Goal: Information Seeking & Learning: Understand process/instructions

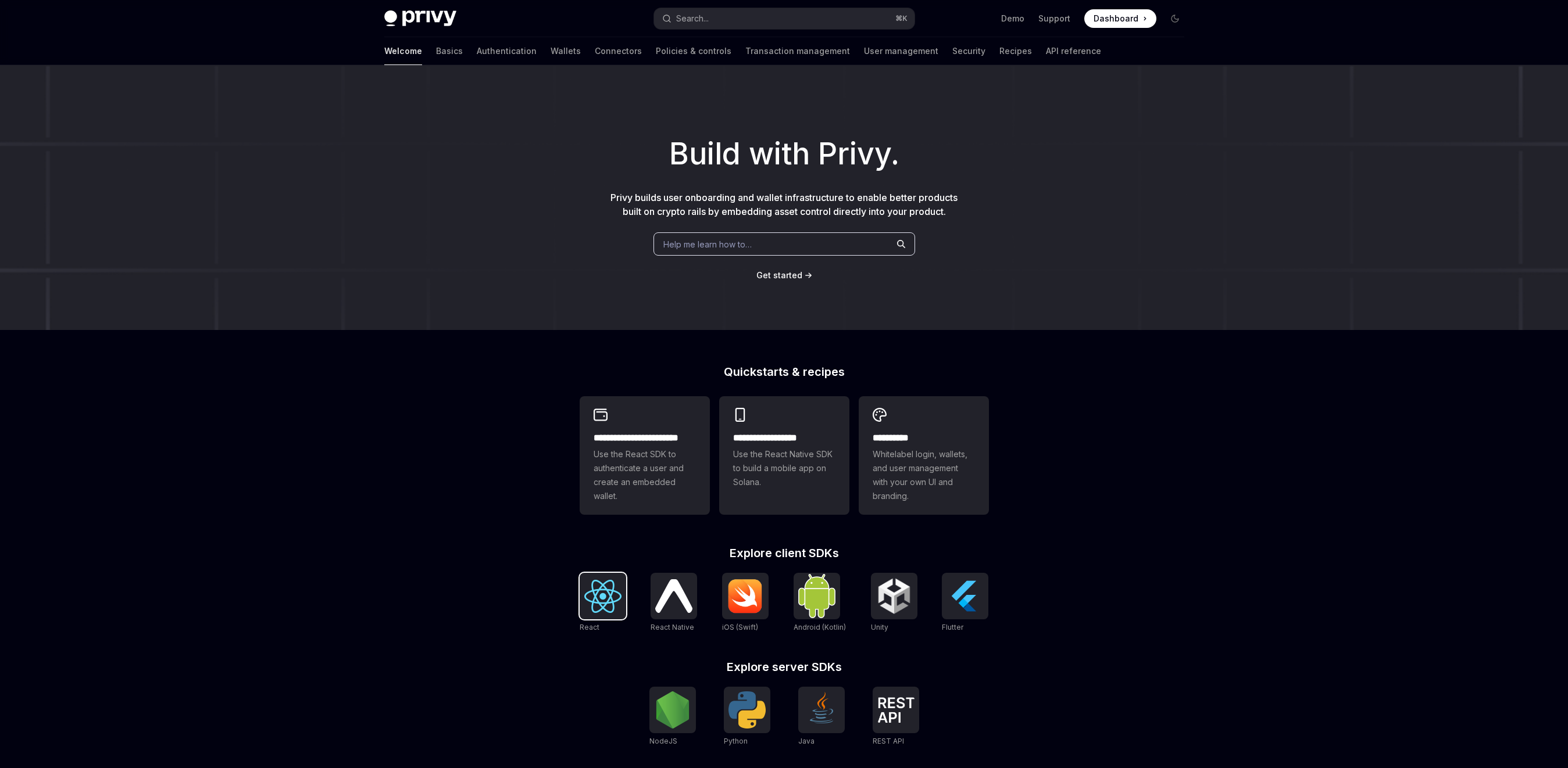
click at [605, 606] on img at bounding box center [603, 597] width 37 height 33
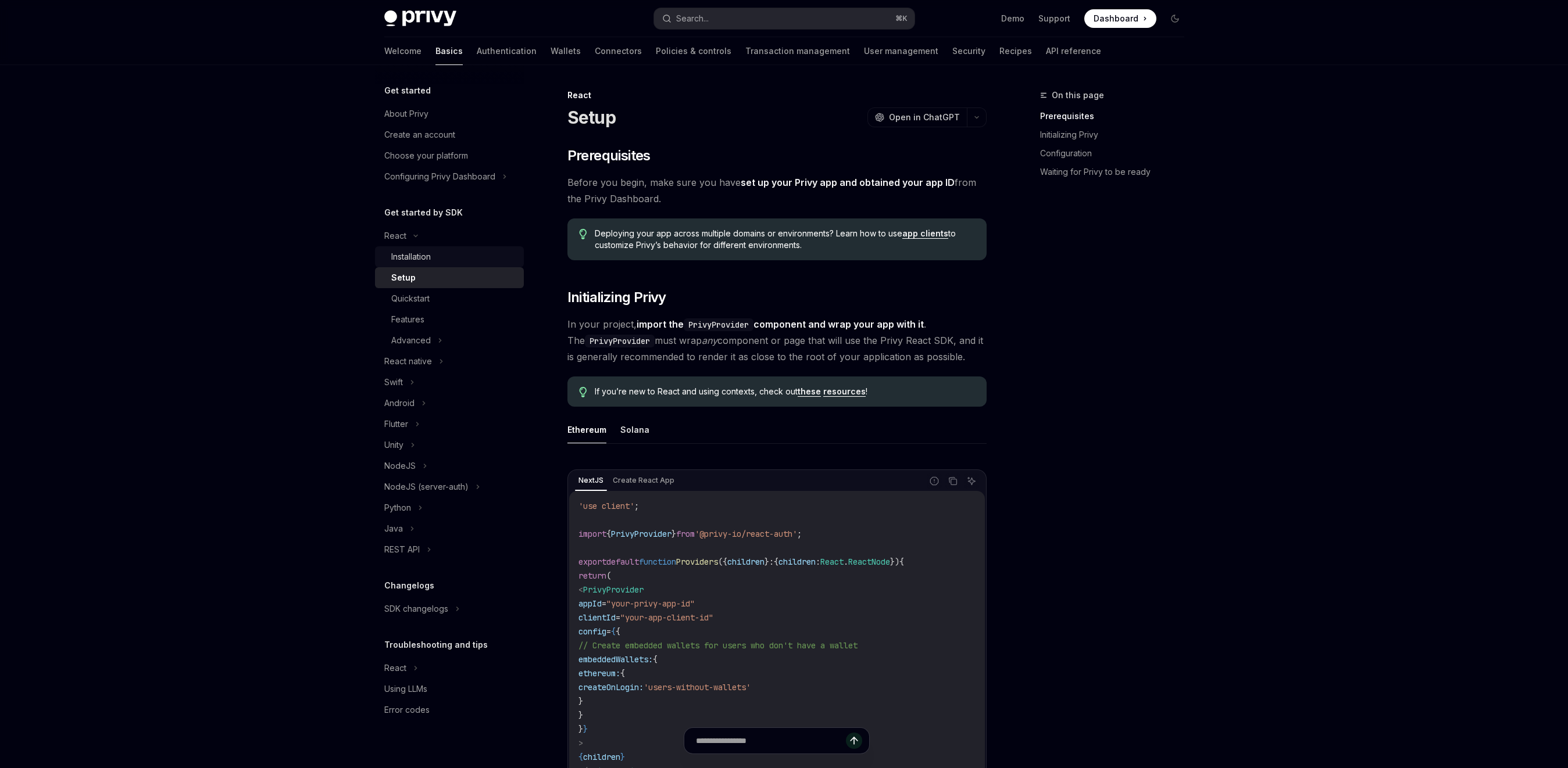
click at [419, 256] on div "Installation" at bounding box center [411, 256] width 40 height 14
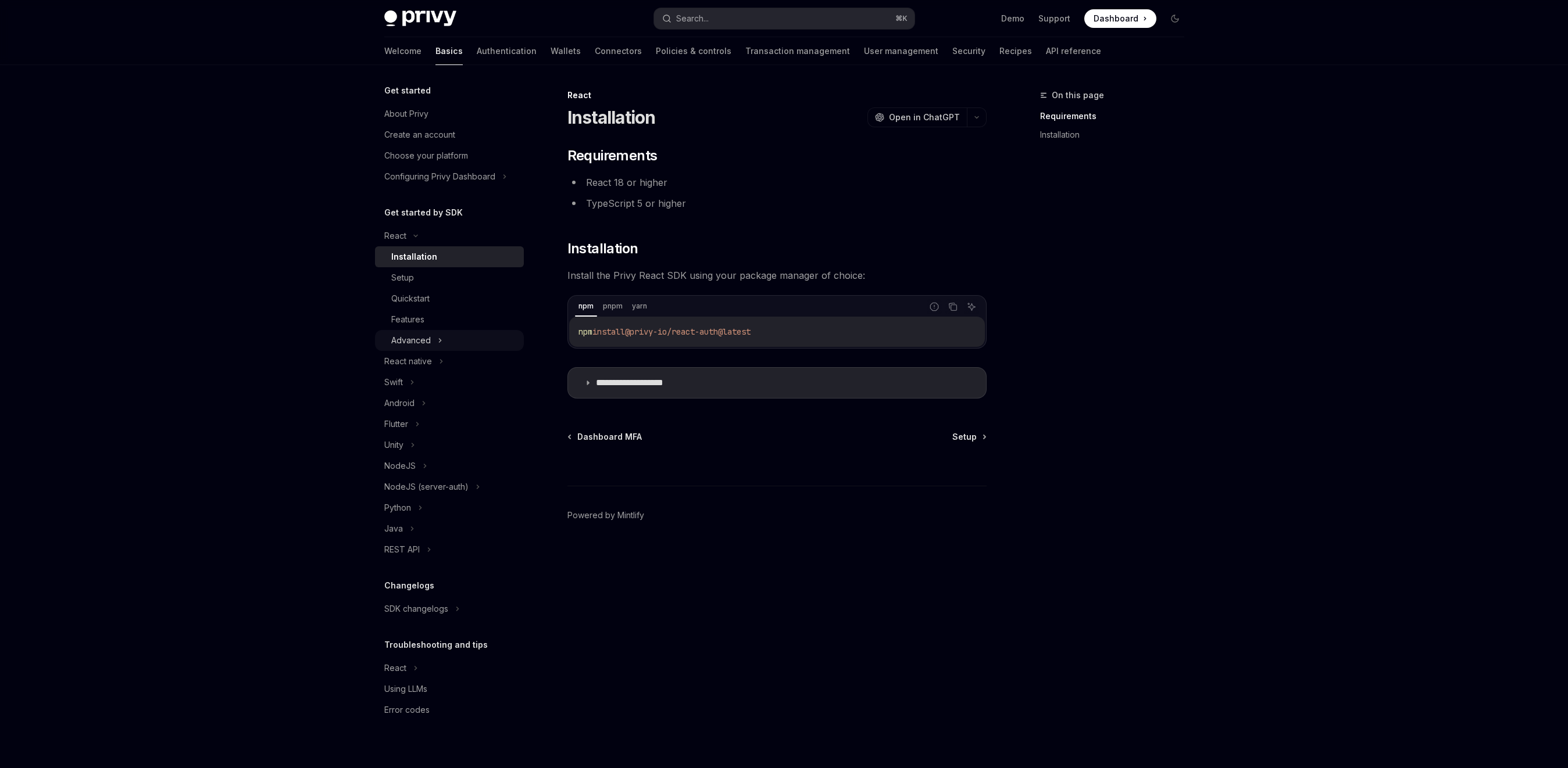
click at [420, 336] on div "Advanced" at bounding box center [411, 340] width 40 height 14
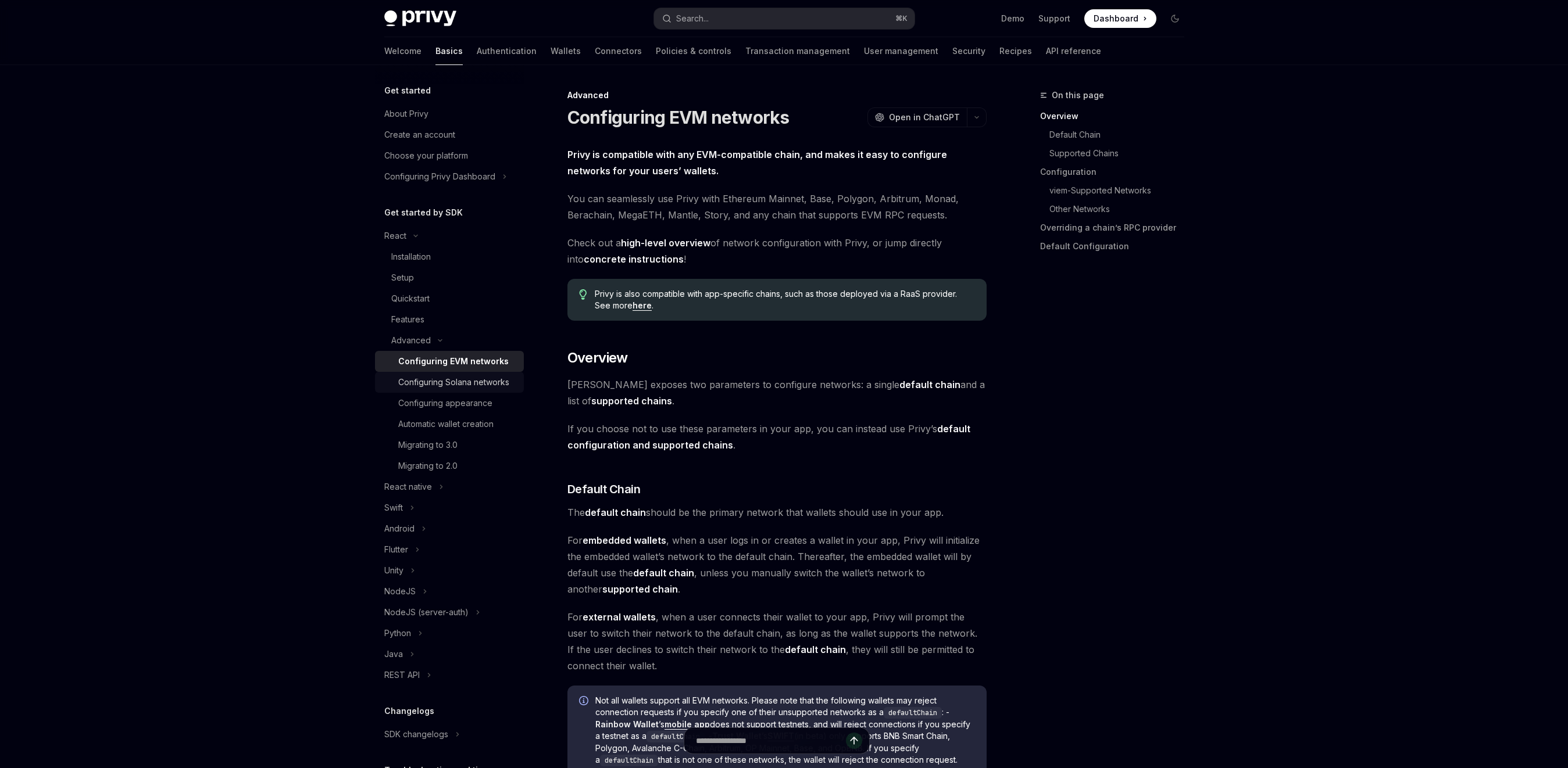
click at [438, 375] on div "Configuring Solana networks" at bounding box center [454, 382] width 111 height 14
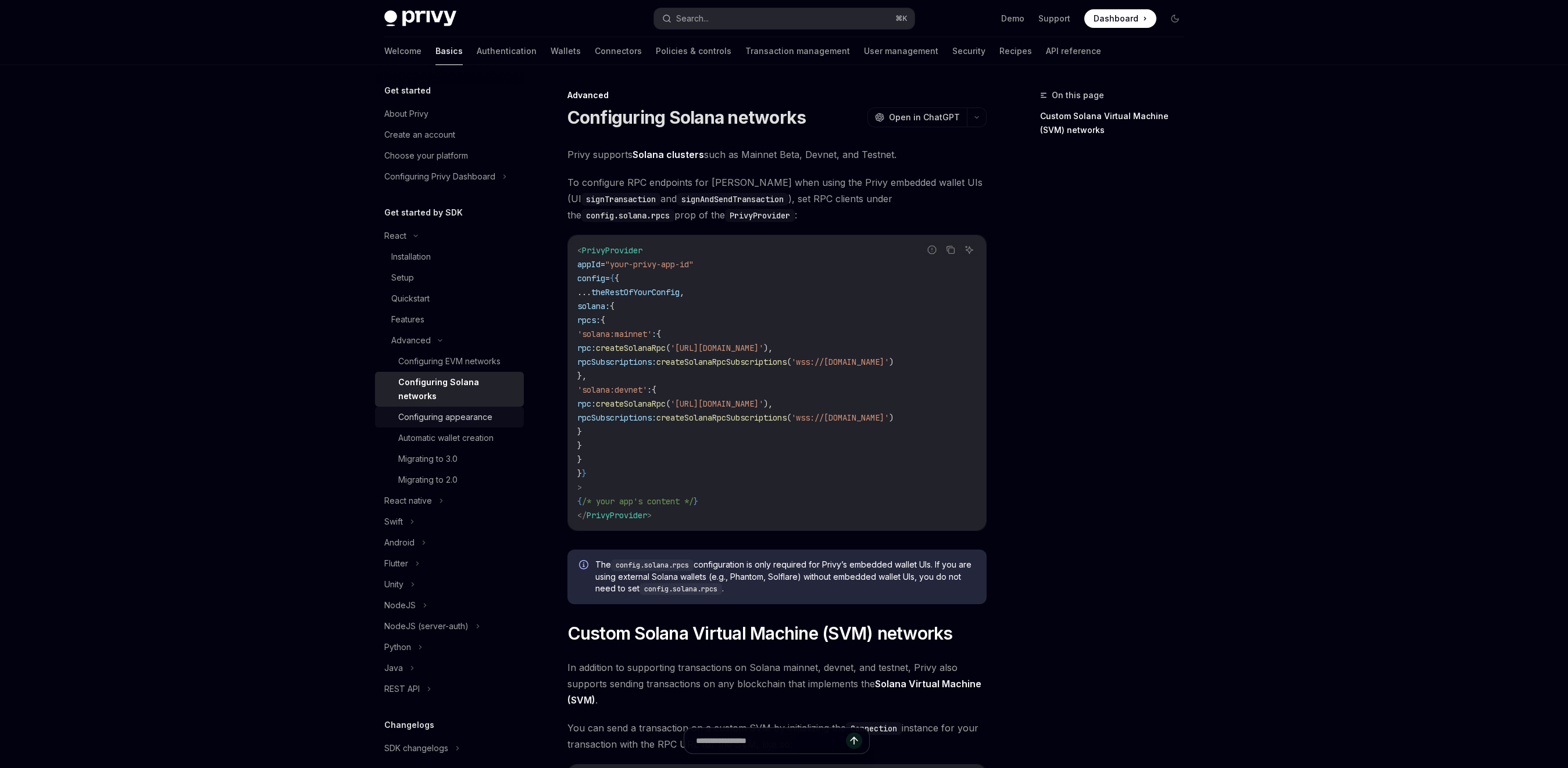
click at [444, 410] on div "Configuring appearance" at bounding box center [445, 417] width 94 height 14
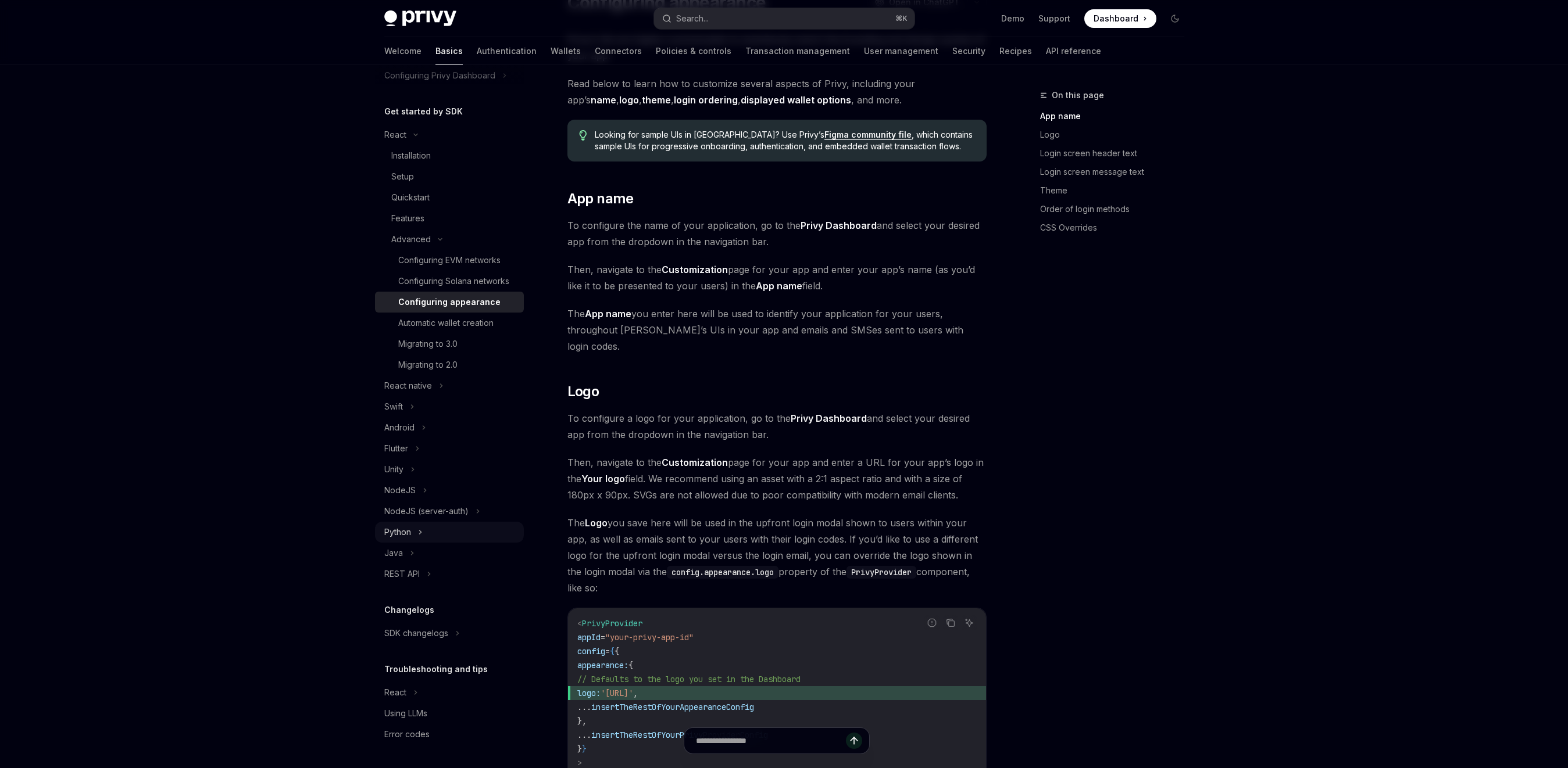
scroll to position [139, 0]
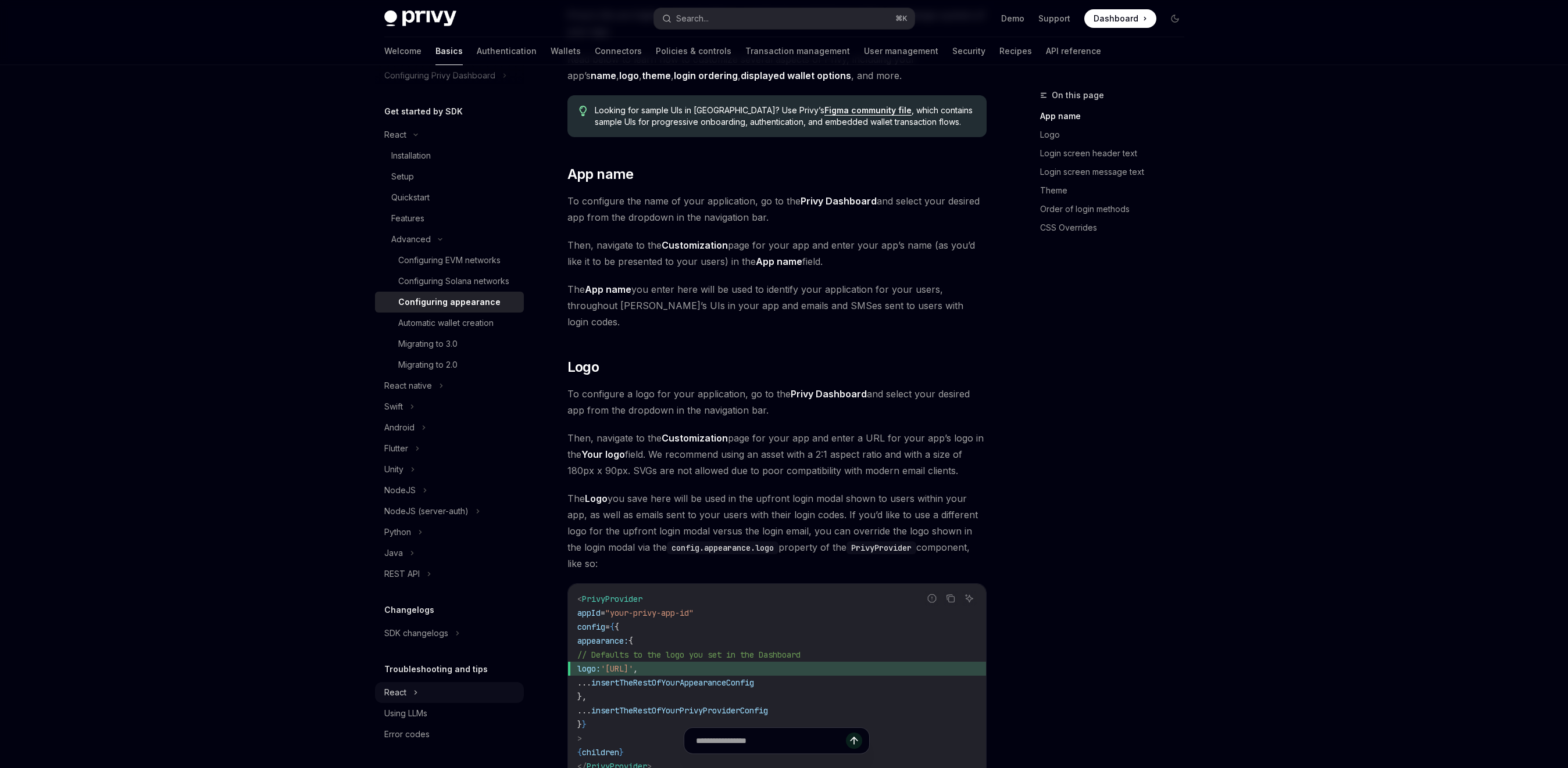
click at [417, 696] on icon at bounding box center [415, 693] width 5 height 14
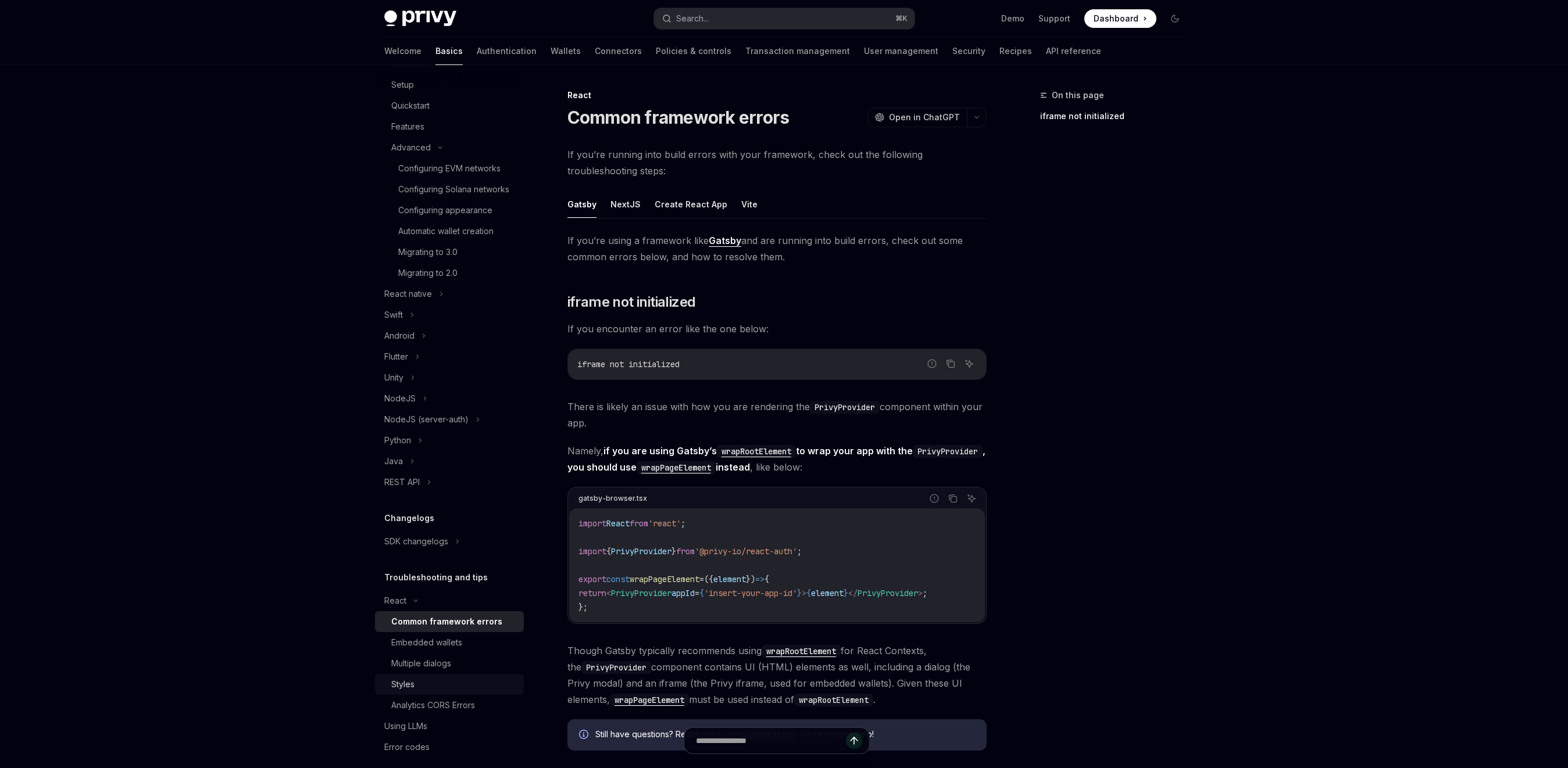
scroll to position [206, 0]
click at [414, 718] on div "Using LLMs" at bounding box center [406, 713] width 43 height 14
type textarea "*"
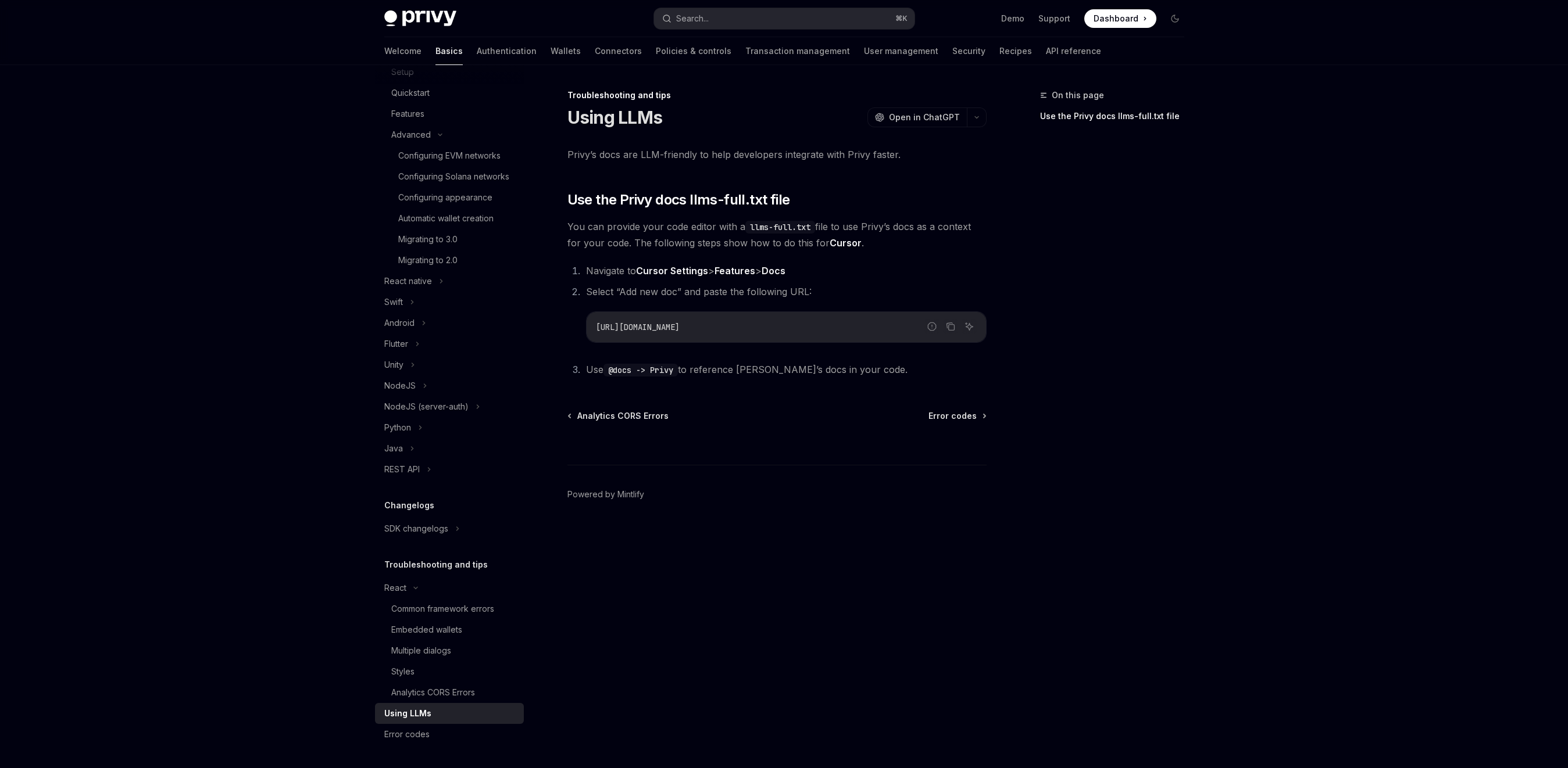
drag, startPoint x: 815, startPoint y: 334, endPoint x: 572, endPoint y: 326, distance: 243.1
click at [572, 326] on ol "Navigate to Cursor Settings > Features > Docs Select “Add new doc” and paste th…" at bounding box center [777, 320] width 419 height 115
copy span "https://docs.privy.io/llms-full.txt"
